Goal: Task Accomplishment & Management: Use online tool/utility

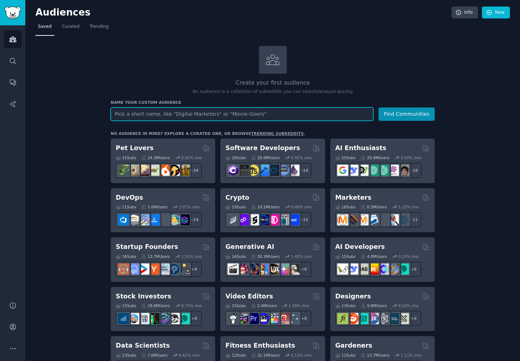
click at [165, 118] on input "text" at bounding box center [242, 113] width 263 height 13
type input "kalshi"
click at [378, 107] on button "Find Communities" at bounding box center [406, 113] width 56 height 13
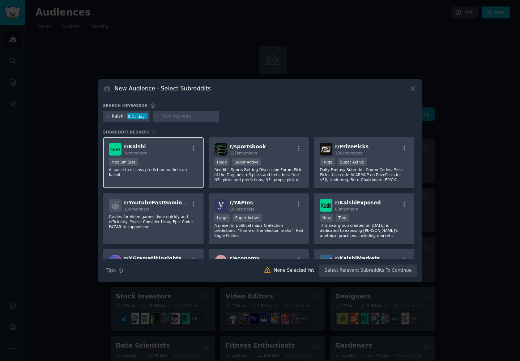
click at [159, 149] on div "r/ Kalshi 7k members" at bounding box center [153, 149] width 89 height 13
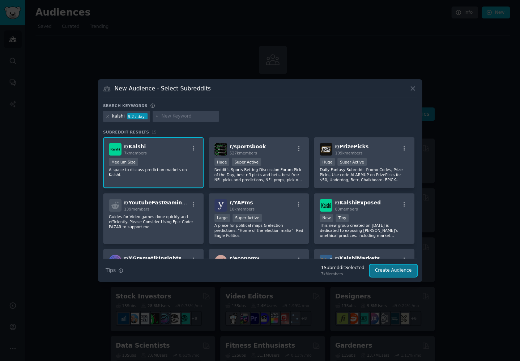
click at [379, 268] on button "Create Audience" at bounding box center [394, 270] width 48 height 12
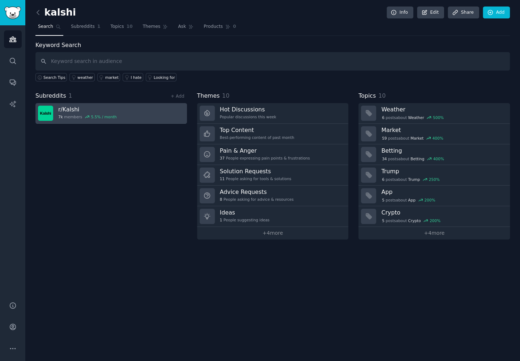
click at [95, 107] on h3 "r/ Kalshi" at bounding box center [87, 110] width 59 height 8
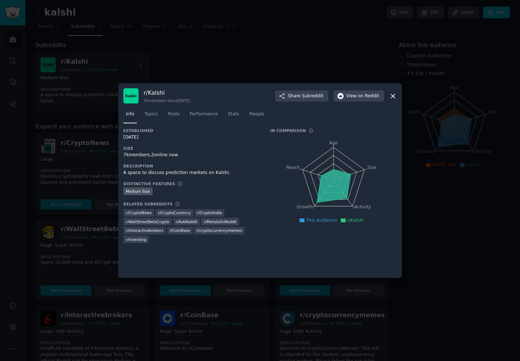
click at [399, 92] on div "r/ Kalshi 7k members since [DATE] Share Subreddit View on Reddit Info Topics Po…" at bounding box center [260, 180] width 284 height 195
click at [392, 95] on icon at bounding box center [393, 96] width 4 height 4
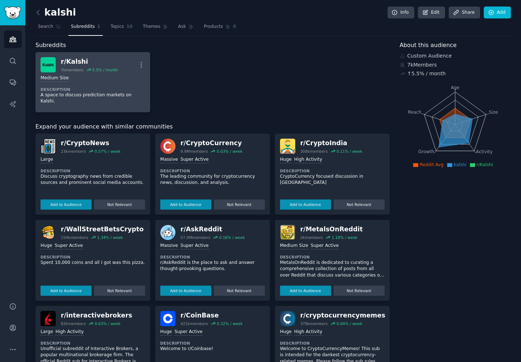
click at [67, 71] on link "r/ Kalshi 7k members 5.5 % / month More Medium Size Description A space to disc…" at bounding box center [92, 82] width 115 height 60
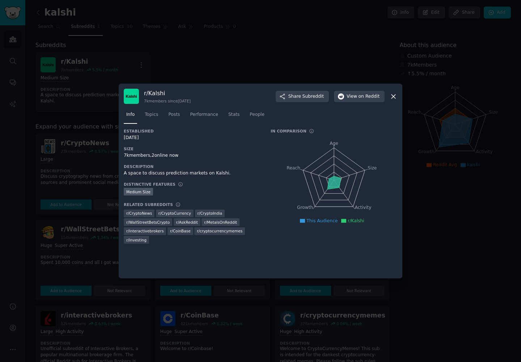
click at [154, 42] on div at bounding box center [260, 181] width 521 height 362
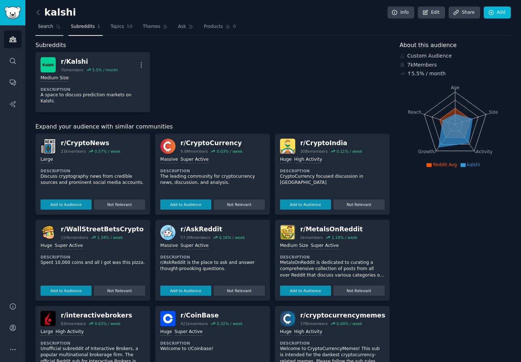
click at [52, 29] on link "Search" at bounding box center [49, 28] width 28 height 15
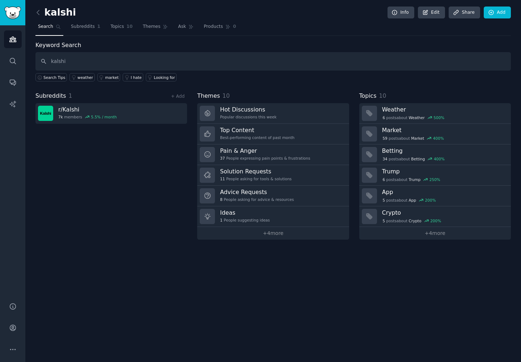
type input "kalshi"
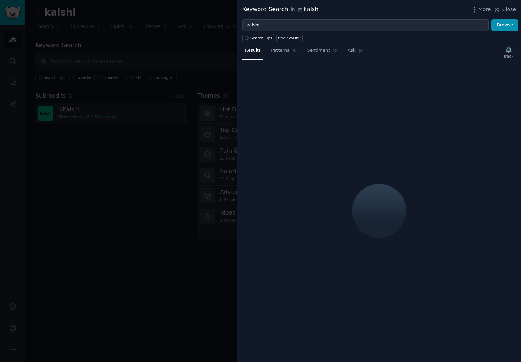
click at [229, 61] on div at bounding box center [260, 181] width 521 height 362
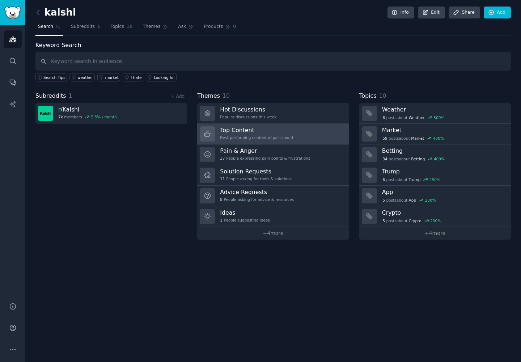
click at [249, 128] on h3 "Top Content" at bounding box center [257, 130] width 75 height 8
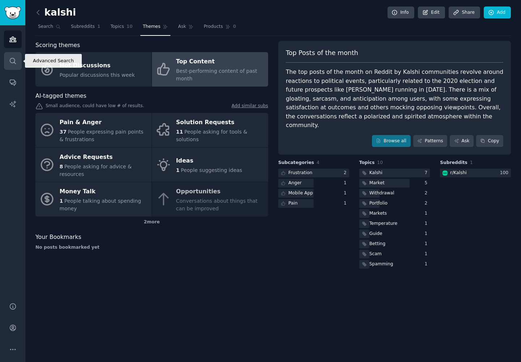
click at [16, 55] on link "Search" at bounding box center [13, 61] width 18 height 18
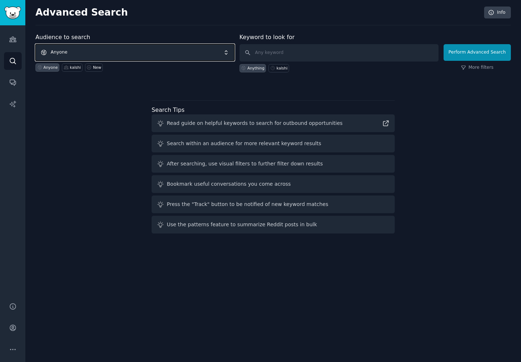
click at [84, 52] on span "Anyone" at bounding box center [134, 52] width 199 height 17
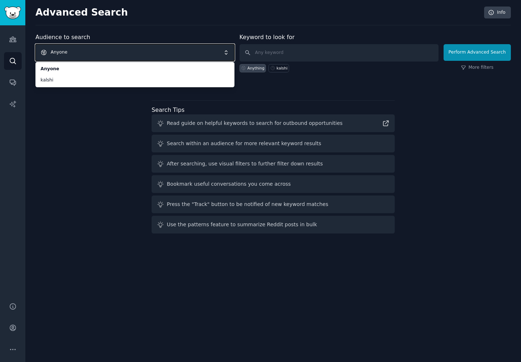
click at [103, 49] on span "Anyone" at bounding box center [134, 52] width 199 height 17
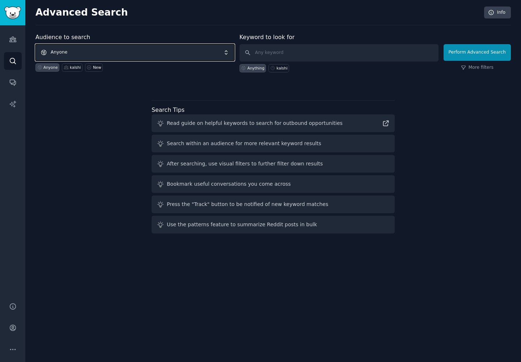
click at [128, 54] on span "Anyone" at bounding box center [134, 52] width 199 height 17
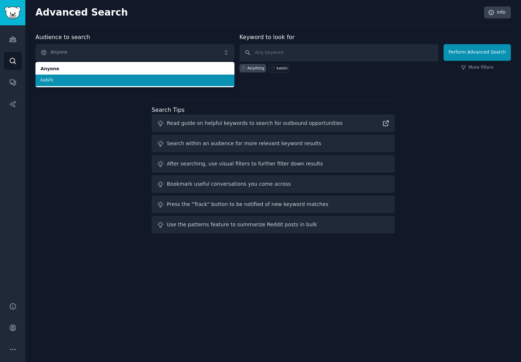
click at [82, 82] on span "kalshi" at bounding box center [135, 80] width 189 height 7
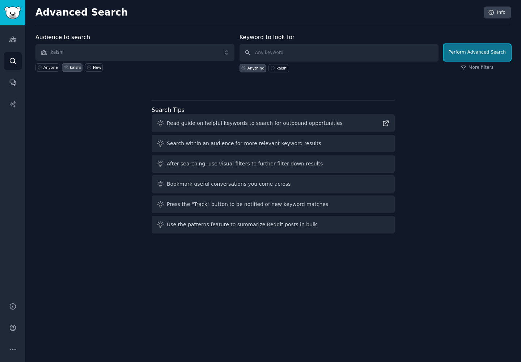
click at [459, 56] on button "Perform Advanced Search" at bounding box center [476, 52] width 67 height 17
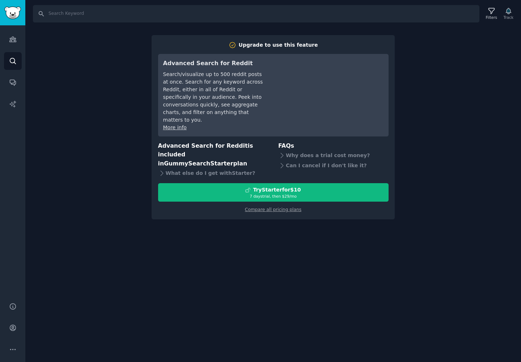
click at [384, 31] on div "Search Filters Track Upgrade to use this feature Advanced Search for Reddit Sea…" at bounding box center [273, 181] width 496 height 362
drag, startPoint x: 90, startPoint y: 27, endPoint x: 88, endPoint y: 31, distance: 4.5
click at [89, 31] on div "Search Filters Track Upgrade to use this feature Advanced Search for Reddit Sea…" at bounding box center [273, 181] width 496 height 362
drag, startPoint x: 22, startPoint y: 29, endPoint x: 16, endPoint y: 20, distance: 10.9
click at [21, 26] on div "Audiences Search Conversations AI Reports" at bounding box center [12, 159] width 25 height 268
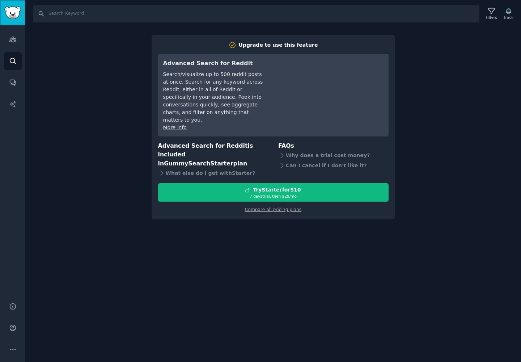
click at [16, 20] on link "Sidebar" at bounding box center [12, 12] width 25 height 25
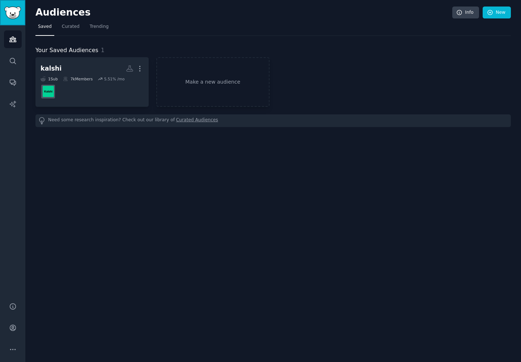
click at [16, 20] on link "Sidebar" at bounding box center [12, 12] width 25 height 25
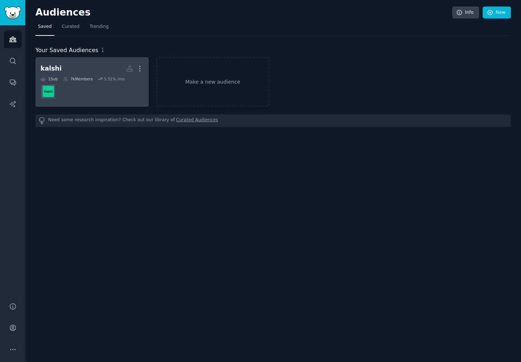
click at [81, 71] on h2 "kalshi More" at bounding box center [92, 68] width 103 height 13
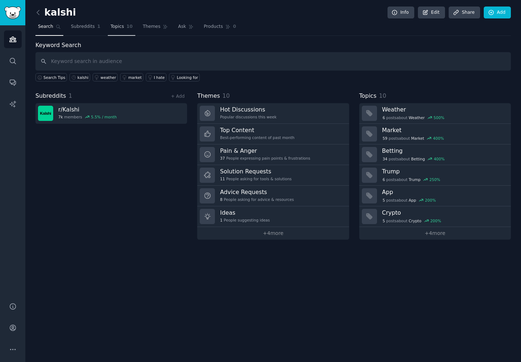
click at [113, 29] on span "Topics" at bounding box center [116, 27] width 13 height 7
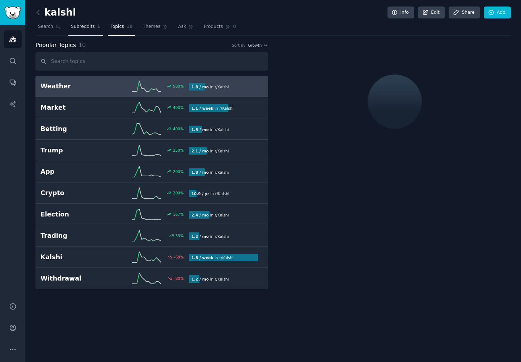
click at [85, 32] on link "Subreddits 1" at bounding box center [85, 28] width 34 height 15
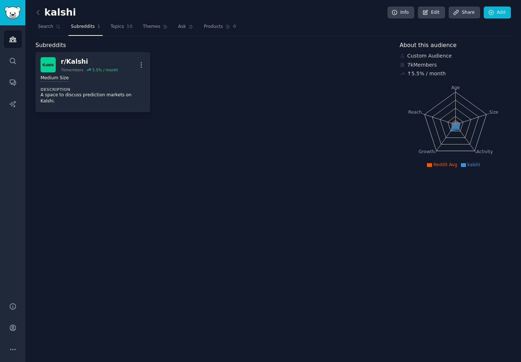
click at [99, 29] on nav "Search Subreddits 1 Topics 10 Themes Ask Products 0" at bounding box center [272, 28] width 475 height 15
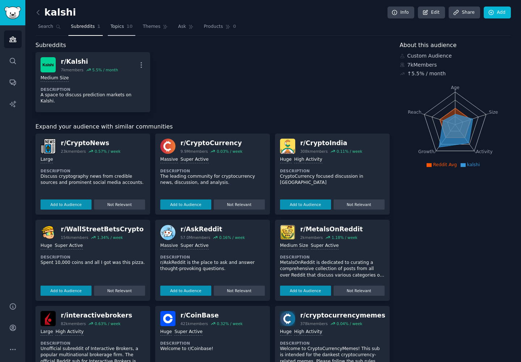
click at [111, 27] on span "Topics" at bounding box center [116, 27] width 13 height 7
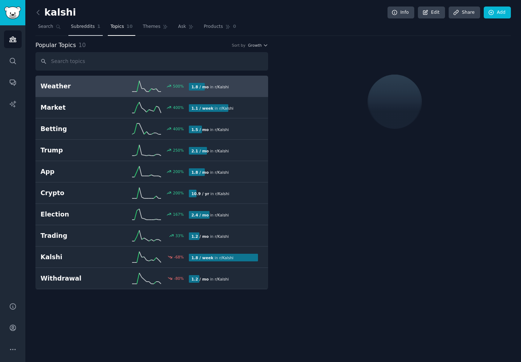
click at [81, 31] on link "Subreddits 1" at bounding box center [85, 28] width 34 height 15
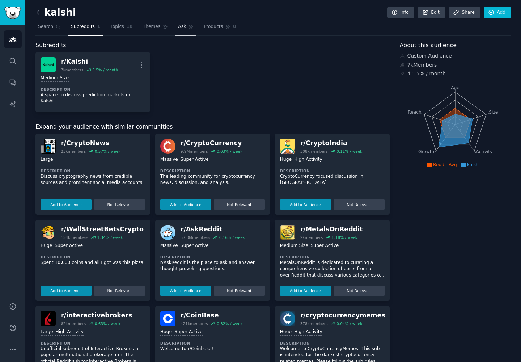
click at [179, 29] on link "Ask" at bounding box center [185, 28] width 21 height 15
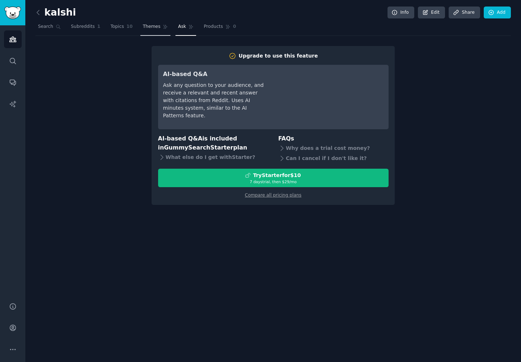
click at [144, 27] on span "Themes" at bounding box center [152, 27] width 18 height 7
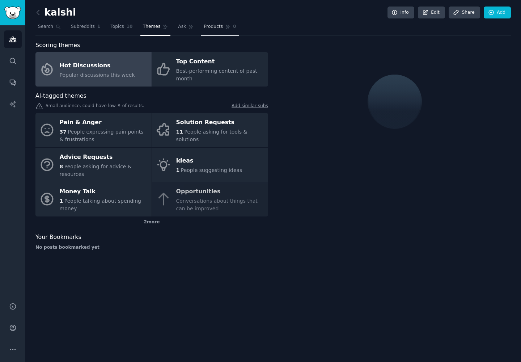
click at [204, 28] on span "Products" at bounding box center [213, 27] width 19 height 7
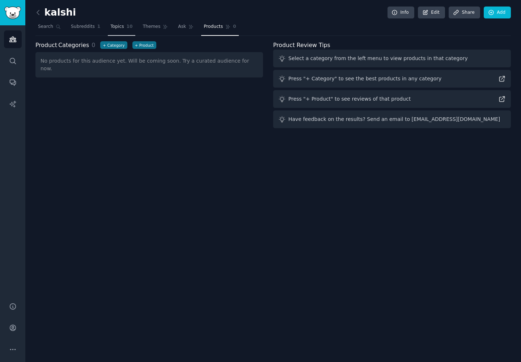
click at [110, 27] on span "Topics" at bounding box center [116, 27] width 13 height 7
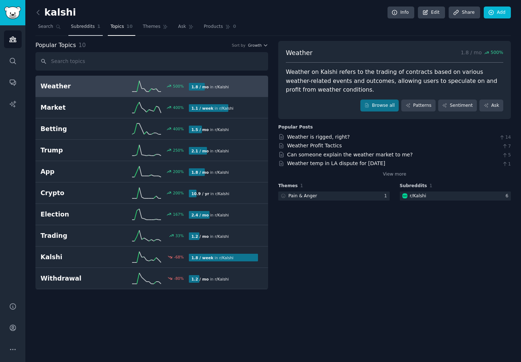
drag, startPoint x: 104, startPoint y: 26, endPoint x: 96, endPoint y: 30, distance: 8.6
click at [108, 27] on link "Topics 10" at bounding box center [121, 28] width 27 height 15
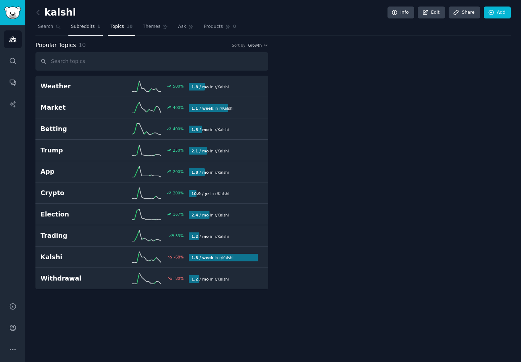
click at [93, 30] on link "Subreddits 1" at bounding box center [85, 28] width 34 height 15
